Goal: Information Seeking & Learning: Check status

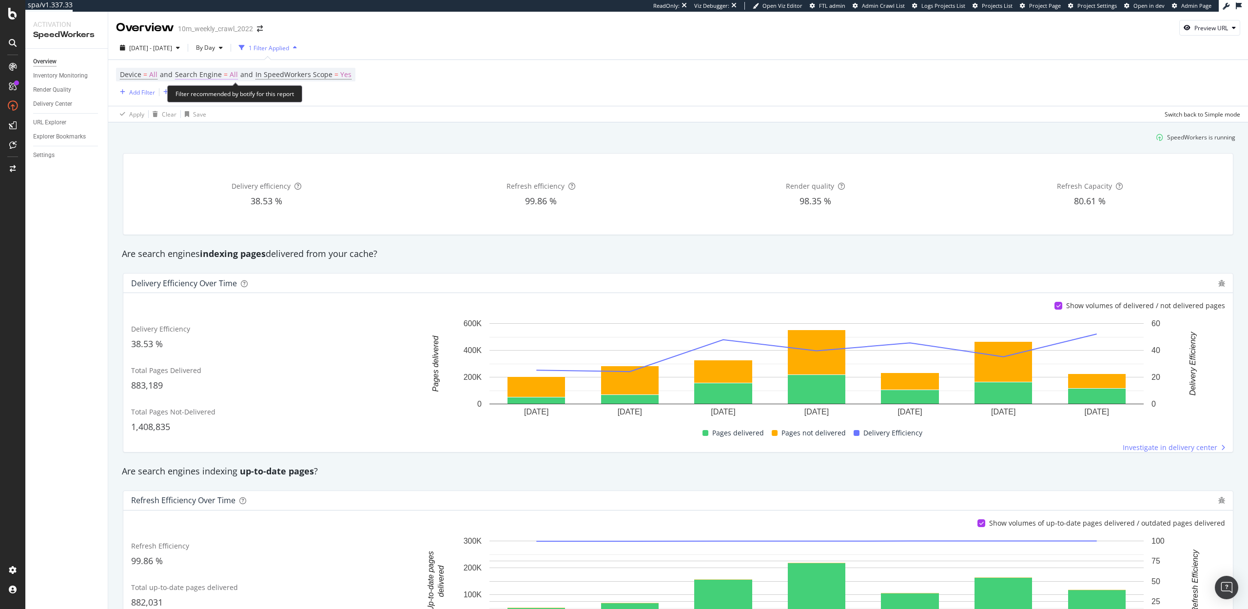
click at [208, 77] on span "Search Engine" at bounding box center [198, 74] width 47 height 9
click at [217, 95] on span "All Search Engines" at bounding box center [211, 98] width 50 height 8
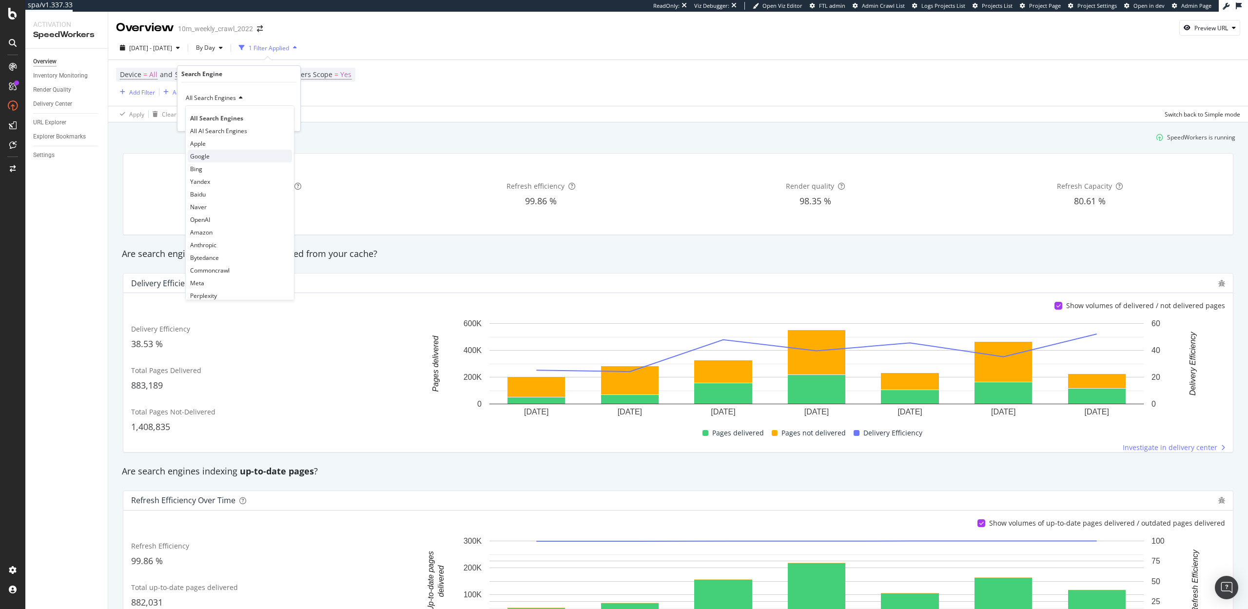
click at [214, 157] on div "Google" at bounding box center [240, 156] width 104 height 13
click at [281, 119] on div "Apply" at bounding box center [284, 119] width 15 height 8
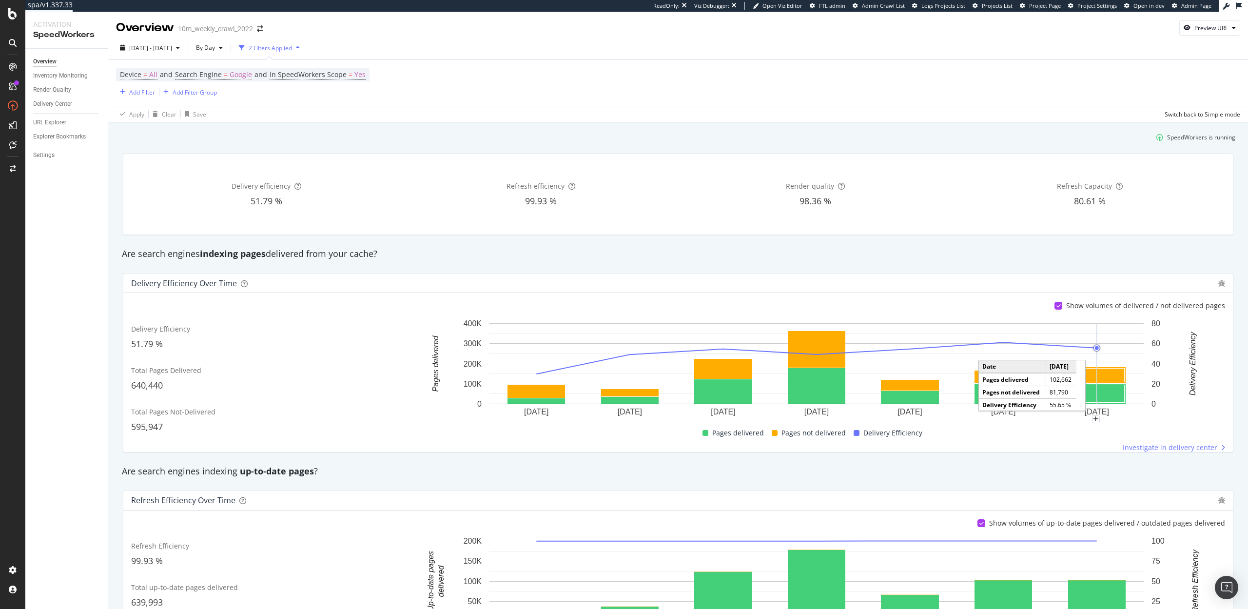
click at [1097, 373] on icon "A chart." at bounding box center [1097, 363] width 0 height 81
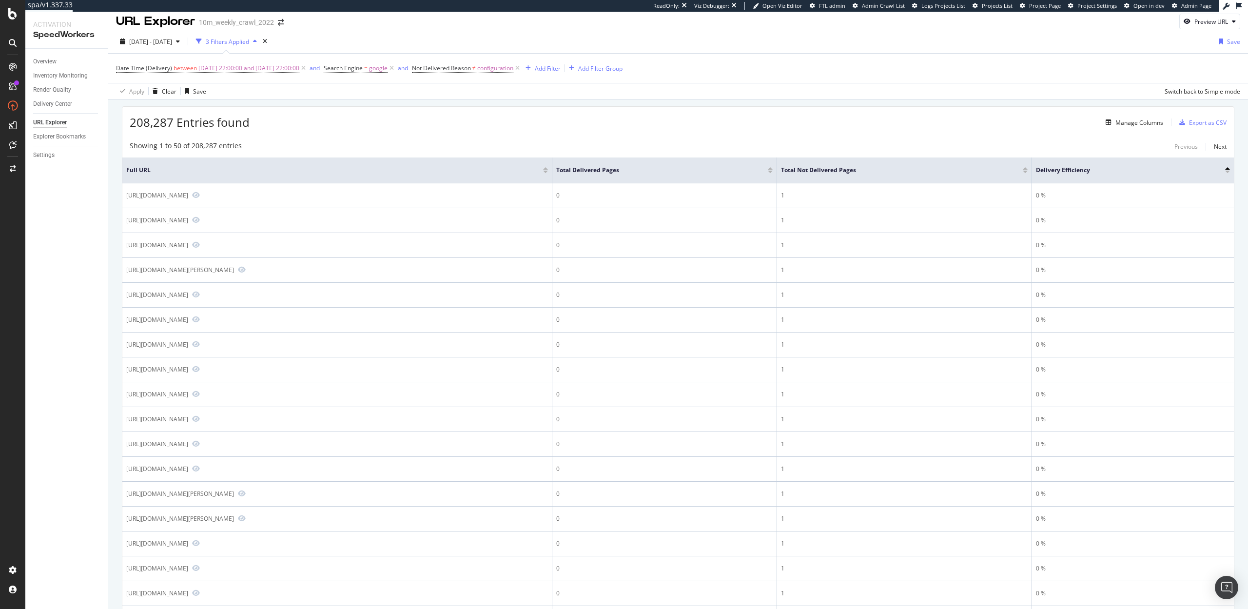
scroll to position [3, 0]
click at [561, 71] on div "Add Filter" at bounding box center [548, 71] width 26 height 8
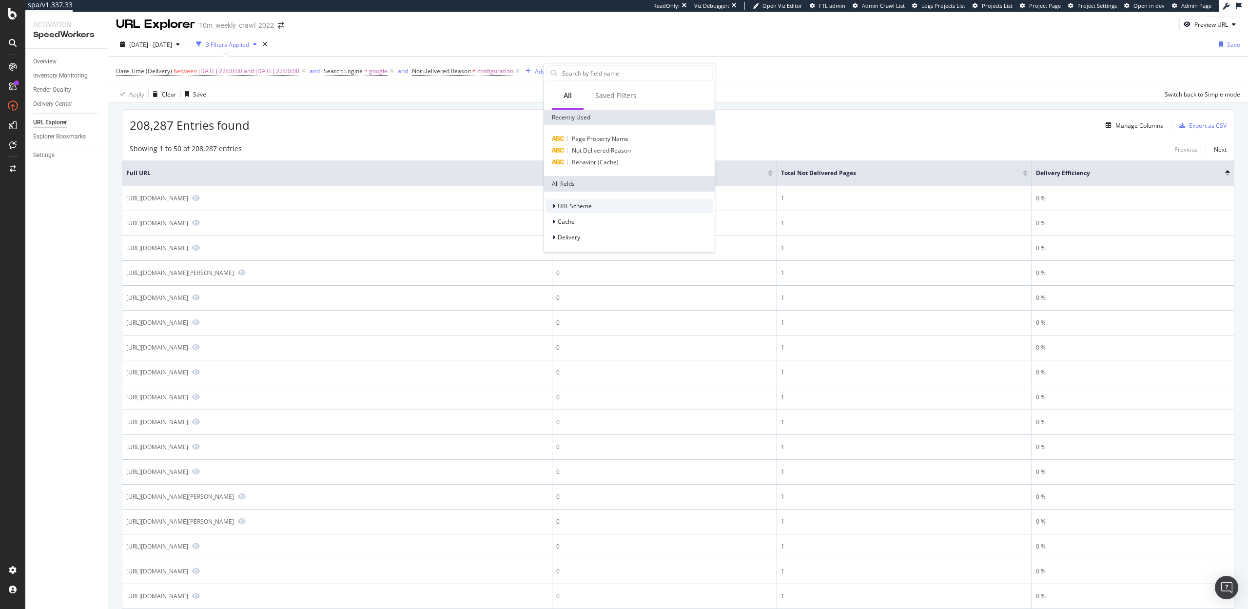
click at [583, 200] on div "URL Scheme" at bounding box center [629, 206] width 167 height 14
click at [582, 212] on div "URL Scheme" at bounding box center [629, 206] width 167 height 14
click at [582, 204] on span "URL Scheme" at bounding box center [575, 206] width 34 height 8
click at [582, 223] on div "Full URL" at bounding box center [635, 219] width 155 height 12
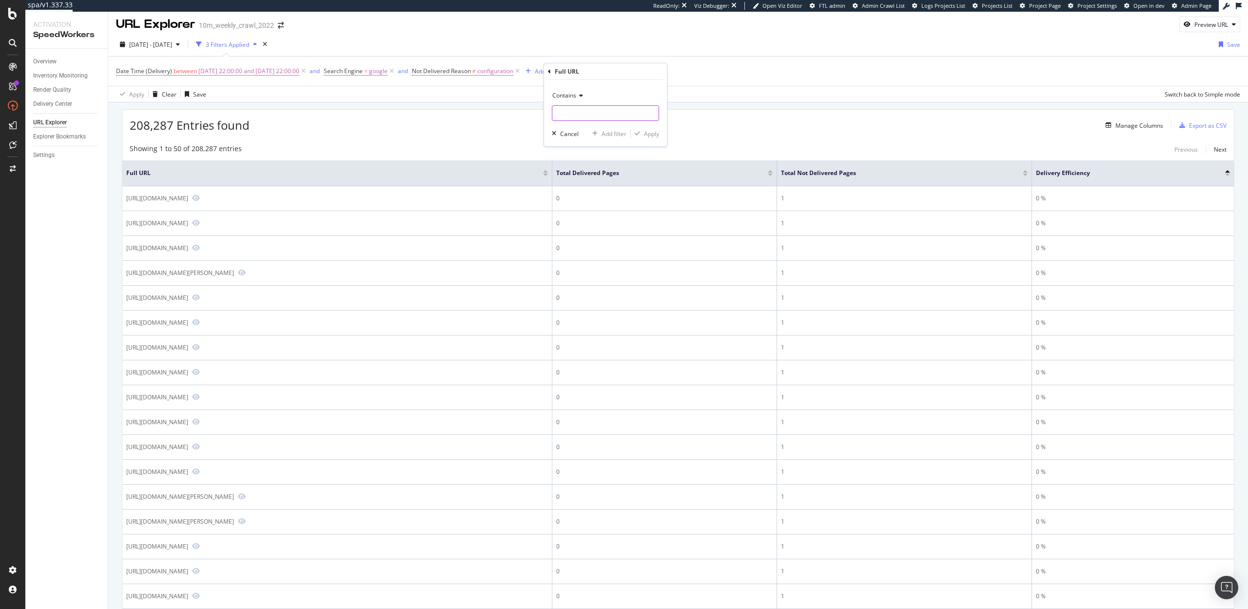
click at [566, 109] on input "text" at bounding box center [605, 113] width 106 height 16
type input "?"
click at [653, 135] on div "Apply" at bounding box center [651, 134] width 15 height 8
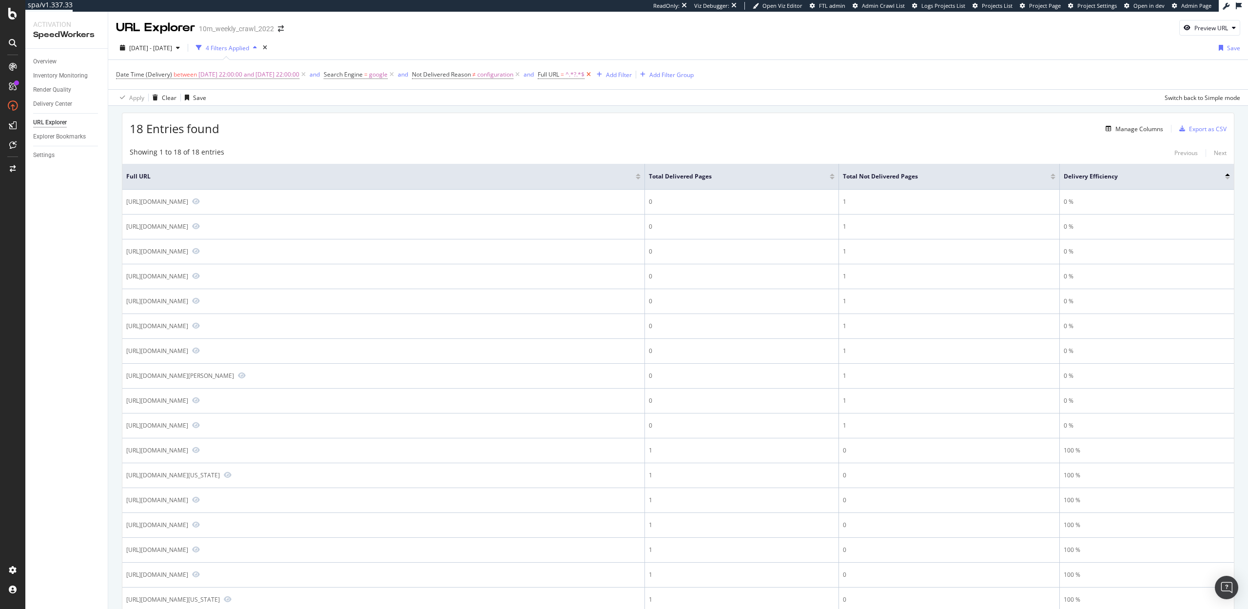
click at [593, 75] on icon at bounding box center [589, 75] width 8 height 10
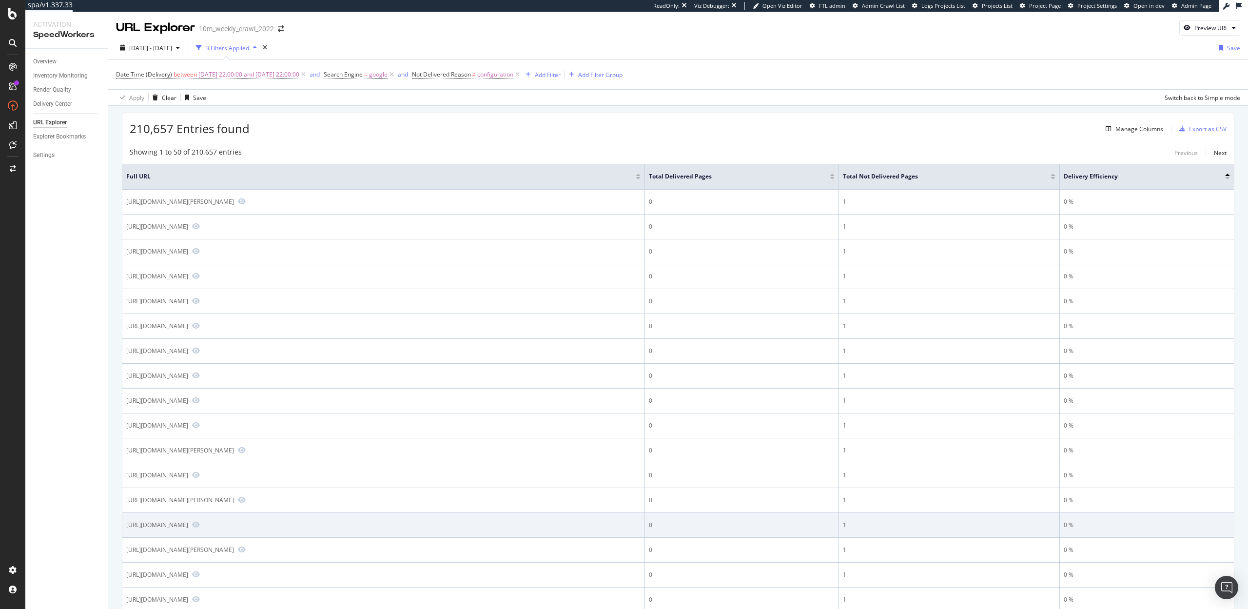
drag, startPoint x: 306, startPoint y: 528, endPoint x: 293, endPoint y: 527, distance: 12.7
click at [188, 527] on div "https://www.realtor.com/propertyrecord-search/Crestline_CA/pg-2" at bounding box center [157, 525] width 62 height 8
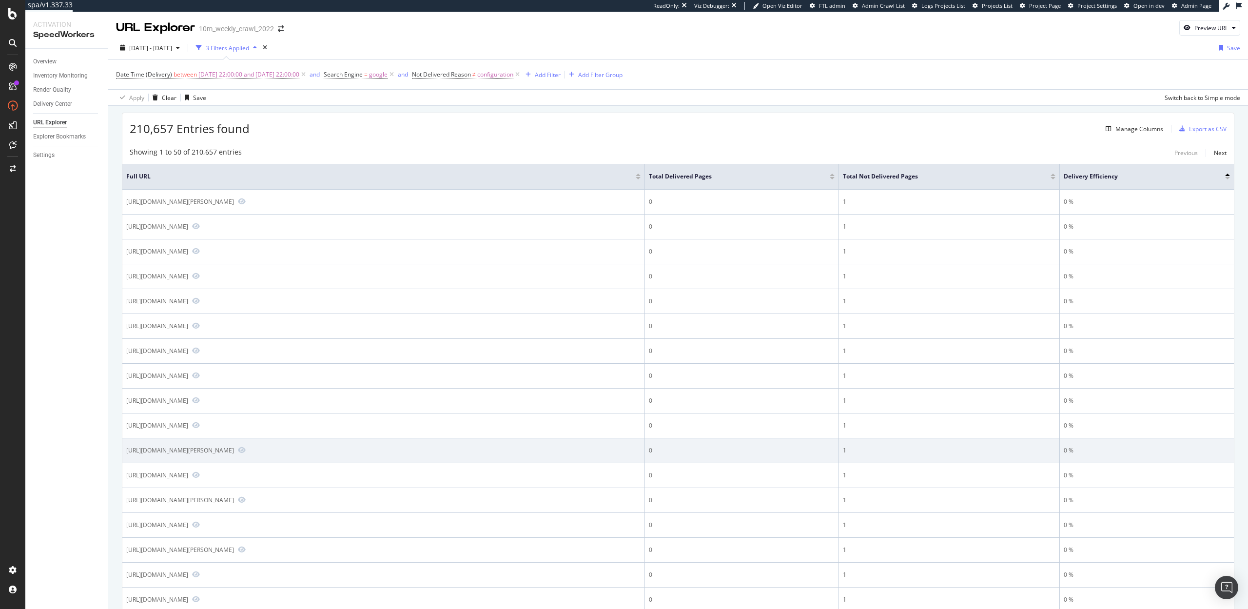
copy div "/pg-2"
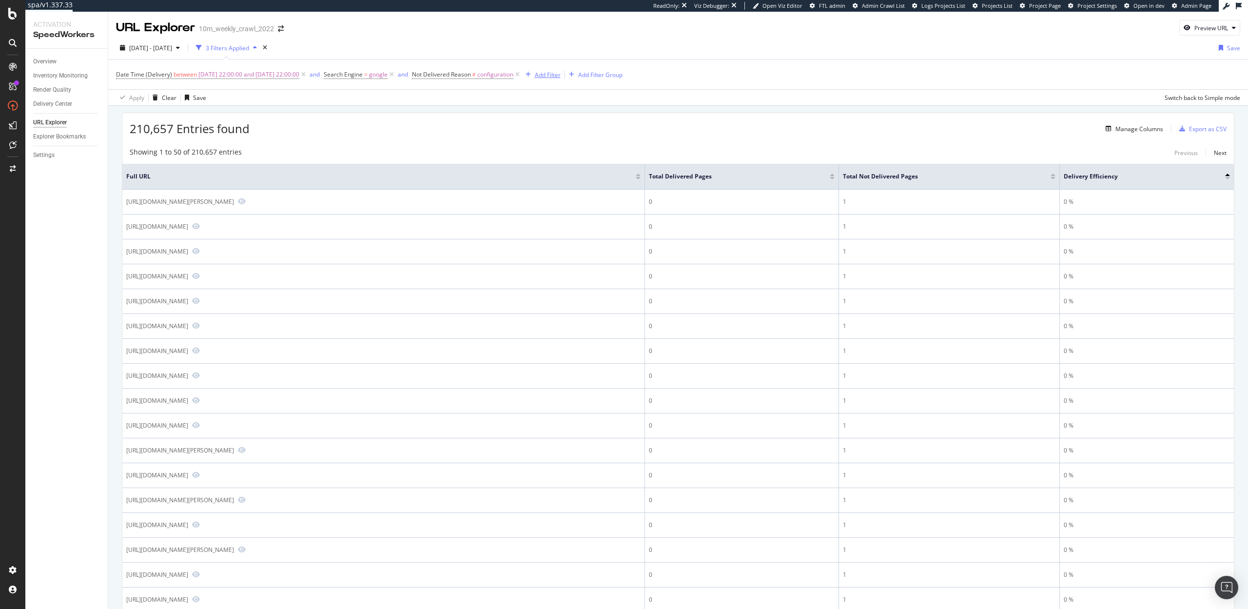
click at [561, 73] on div "Add Filter" at bounding box center [548, 75] width 26 height 8
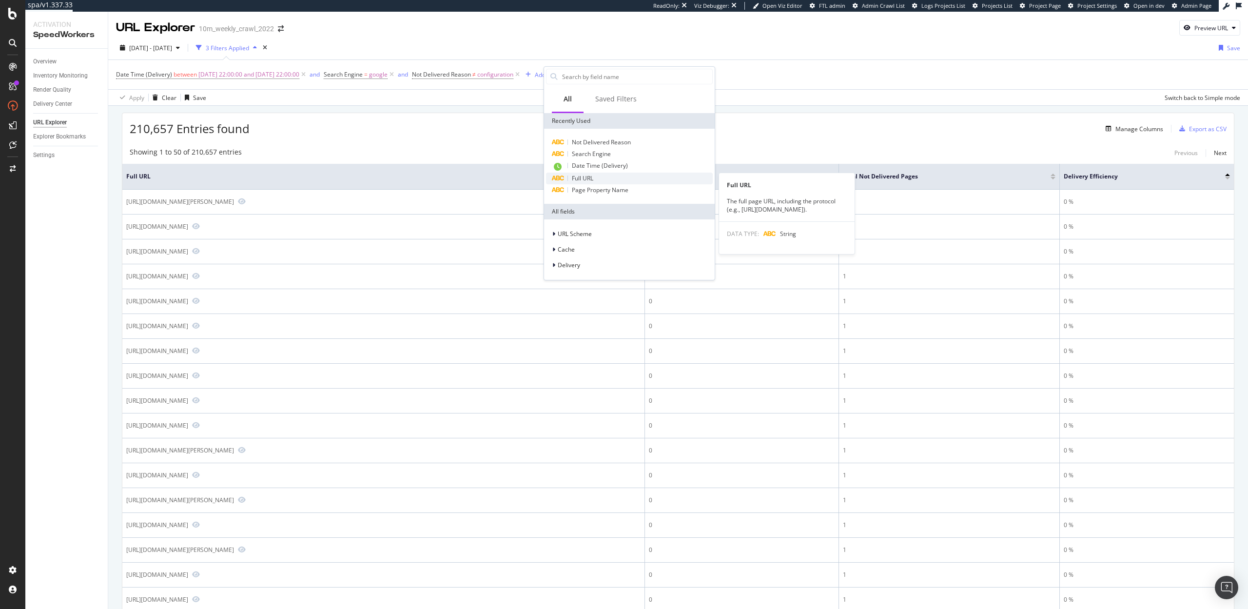
click at [589, 177] on span "Full URL" at bounding box center [582, 178] width 21 height 8
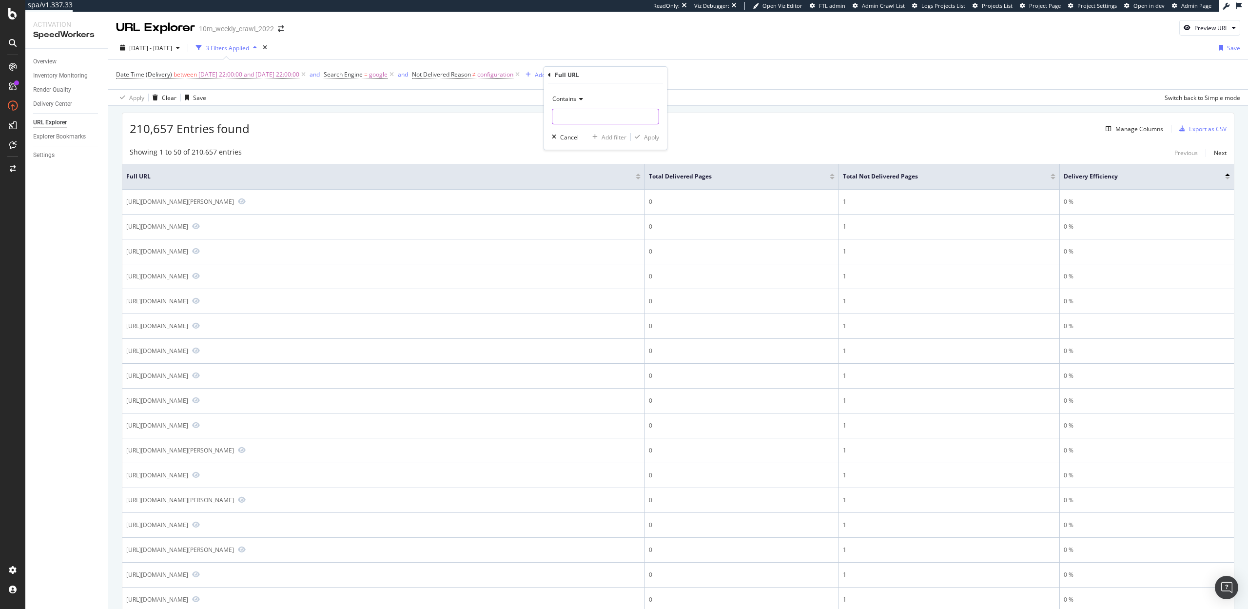
click at [575, 119] on input "text" at bounding box center [605, 117] width 106 height 16
paste input "/pg-2"
type input "/pg-2"
click at [651, 139] on div "Apply" at bounding box center [651, 137] width 15 height 8
click at [596, 76] on span "^.*/pg-2.*$" at bounding box center [581, 75] width 31 height 14
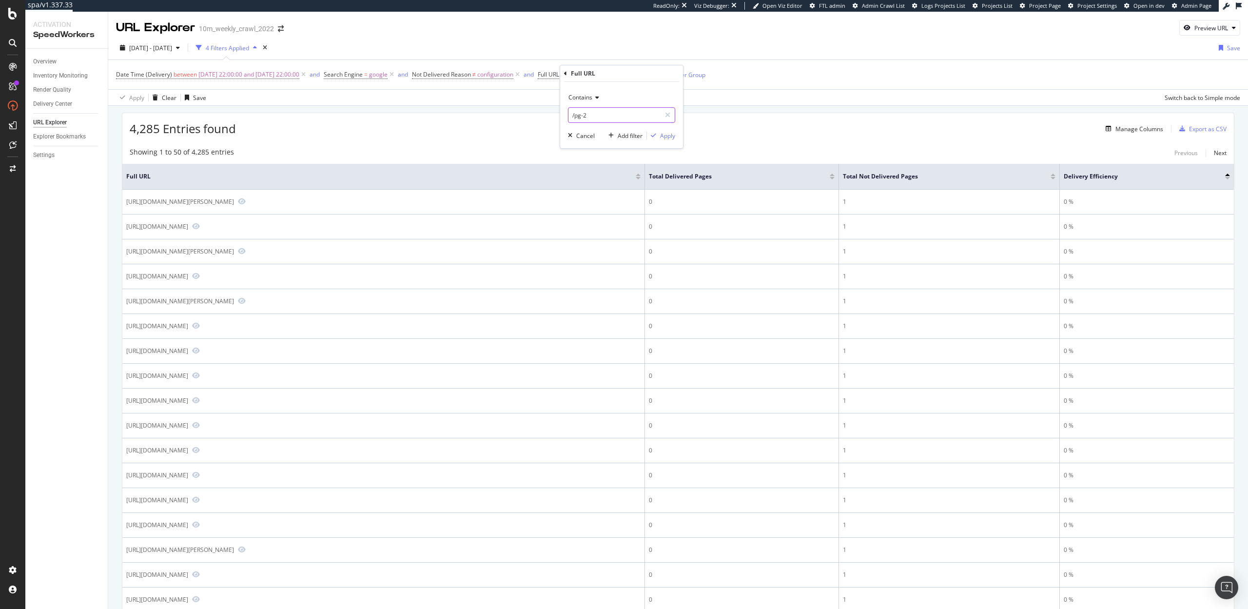
click at [595, 115] on input "/pg-2" at bounding box center [615, 115] width 92 height 16
type input "/pg-"
click at [670, 137] on div "Apply" at bounding box center [667, 136] width 15 height 8
click at [601, 72] on icon at bounding box center [597, 75] width 8 height 10
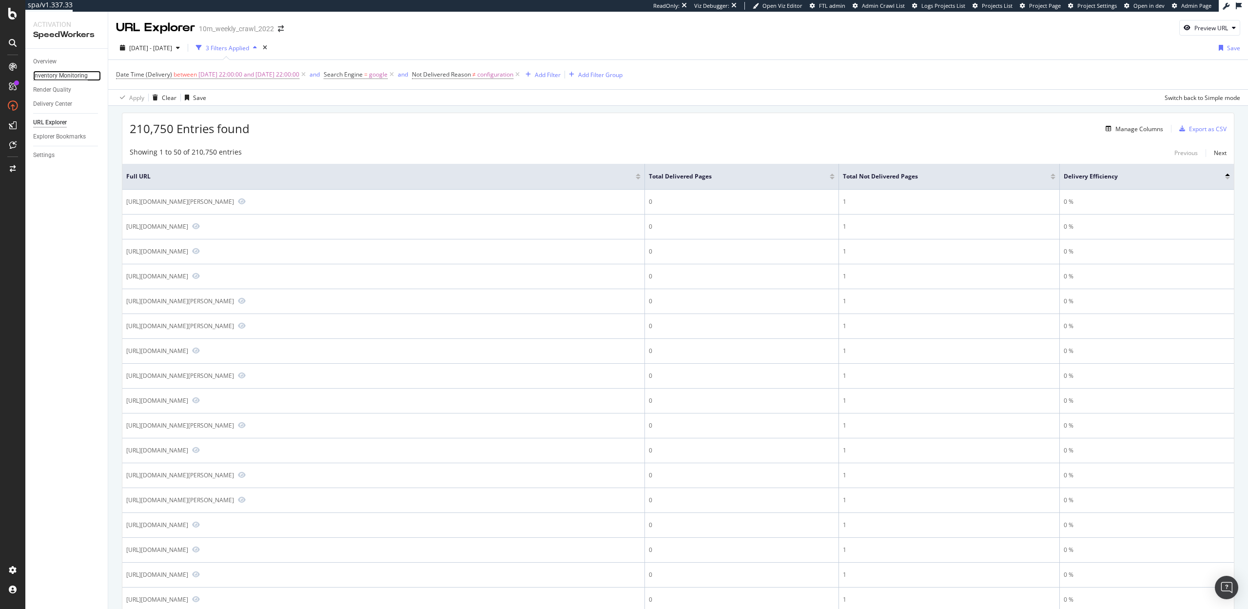
click at [61, 77] on div "Inventory Monitoring" at bounding box center [60, 76] width 55 height 10
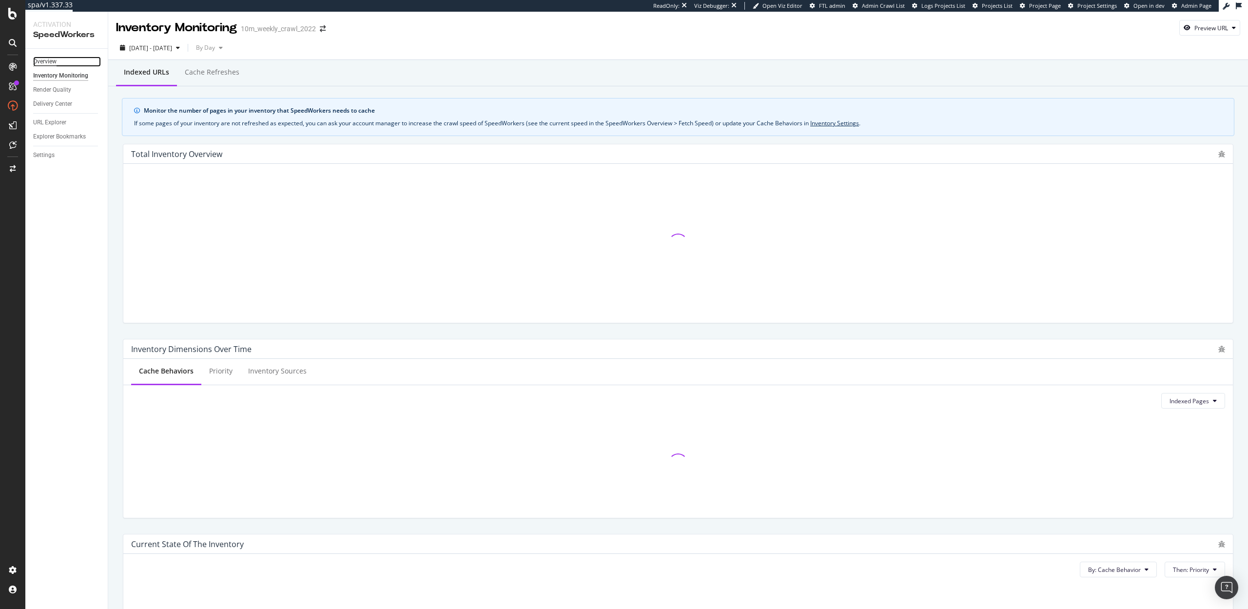
click at [51, 62] on div "Overview" at bounding box center [44, 62] width 23 height 10
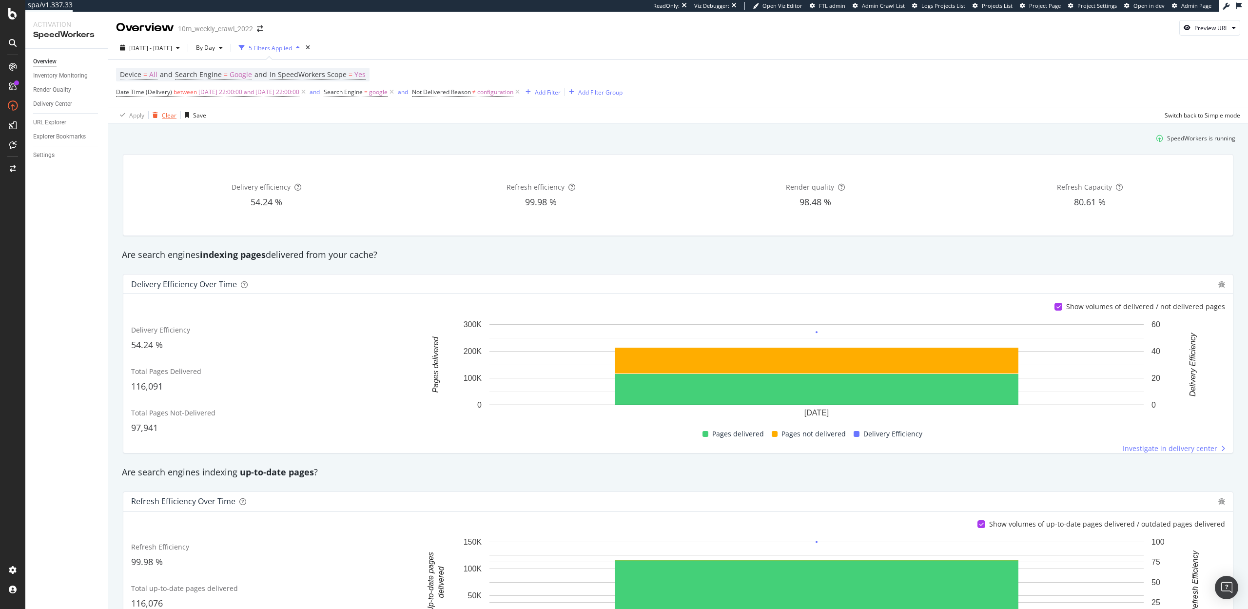
click at [166, 115] on div "Clear" at bounding box center [169, 115] width 15 height 8
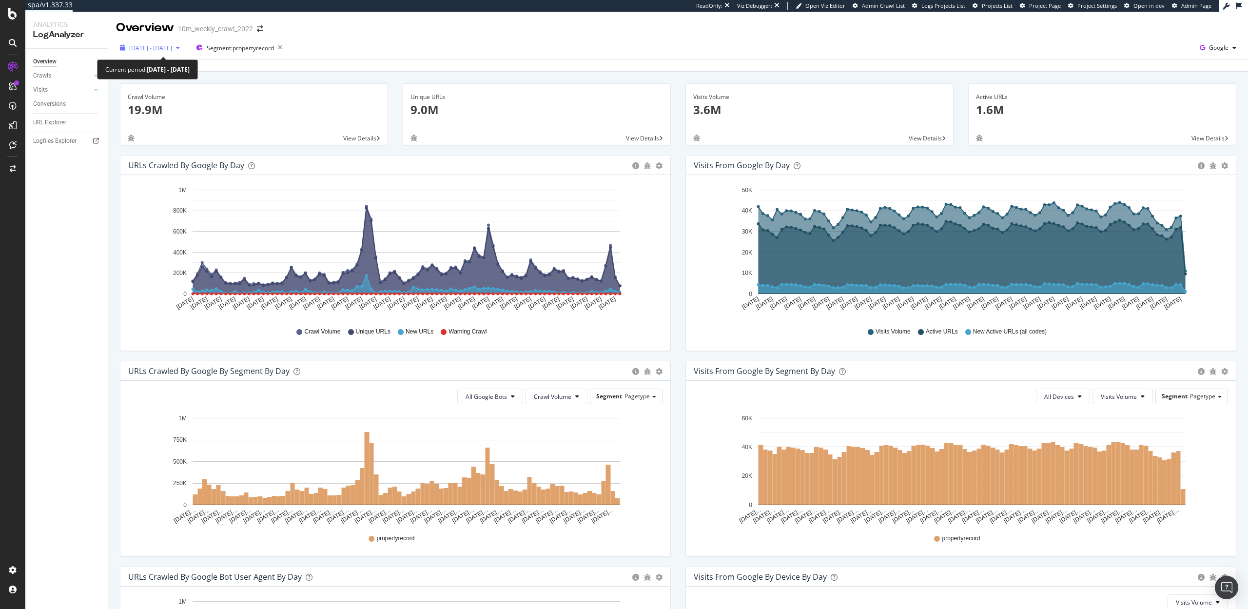
click at [172, 50] on span "[DATE] - [DATE]" at bounding box center [150, 48] width 43 height 8
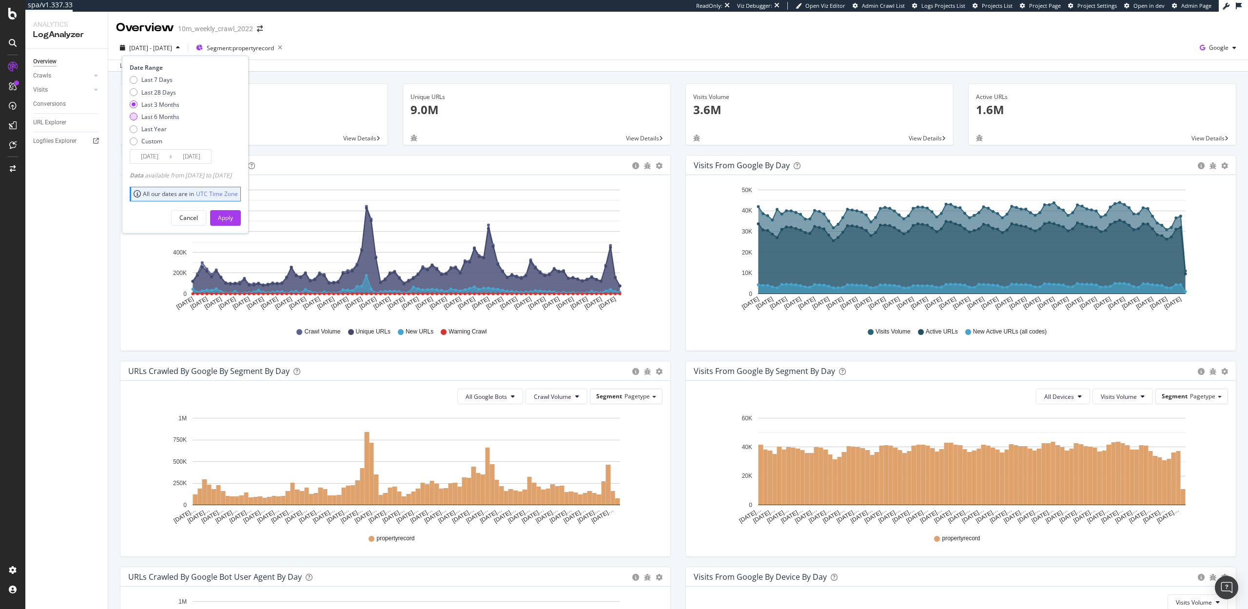
click at [163, 118] on div "Last 6 Months" at bounding box center [160, 117] width 38 height 8
type input "[DATE]"
click at [233, 215] on div "Apply" at bounding box center [225, 218] width 15 height 8
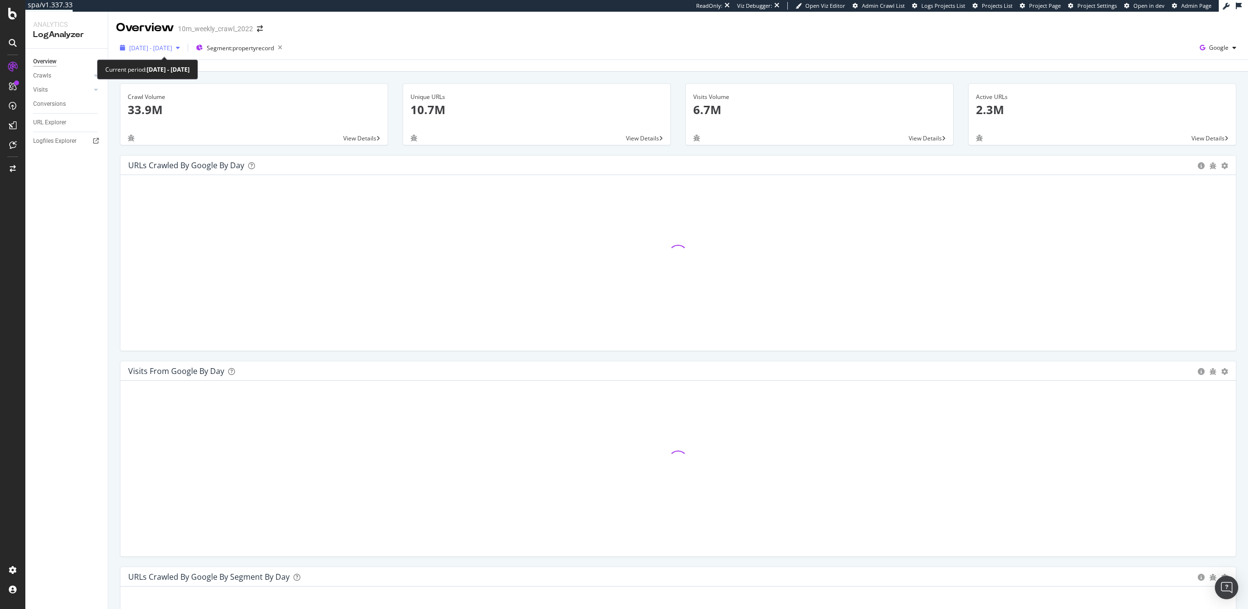
click at [166, 50] on span "[DATE] - [DATE]" at bounding box center [150, 48] width 43 height 8
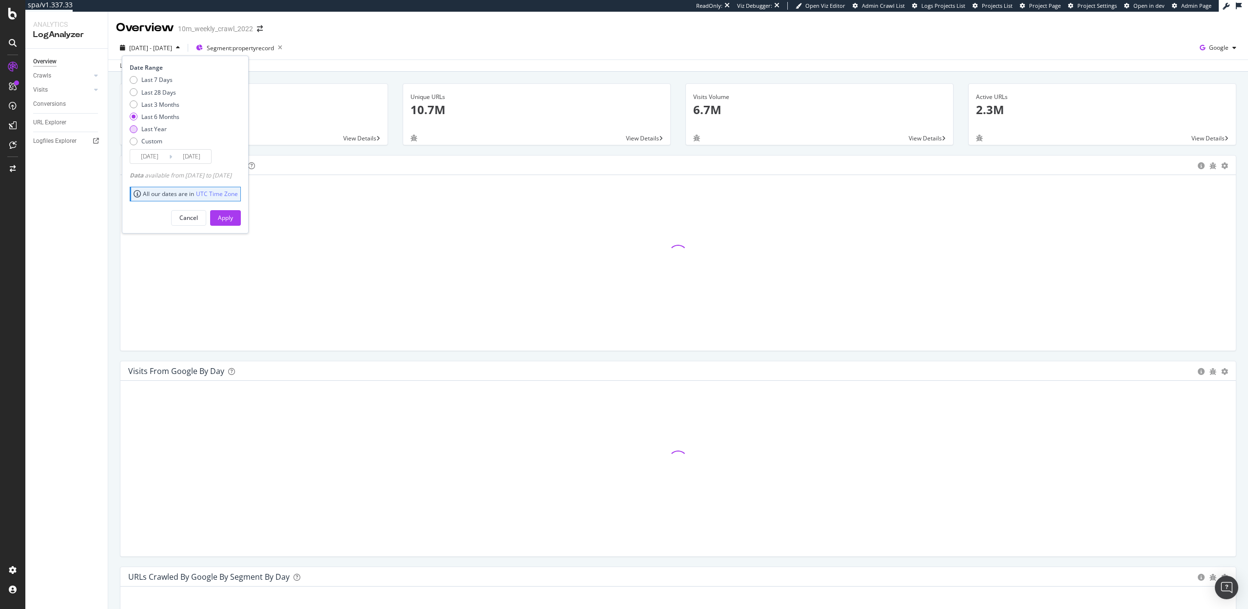
click at [154, 127] on div "Last Year" at bounding box center [153, 129] width 25 height 8
type input "[DATE]"
click at [241, 218] on button "Apply" at bounding box center [225, 218] width 31 height 16
